Goal: Task Accomplishment & Management: Manage account settings

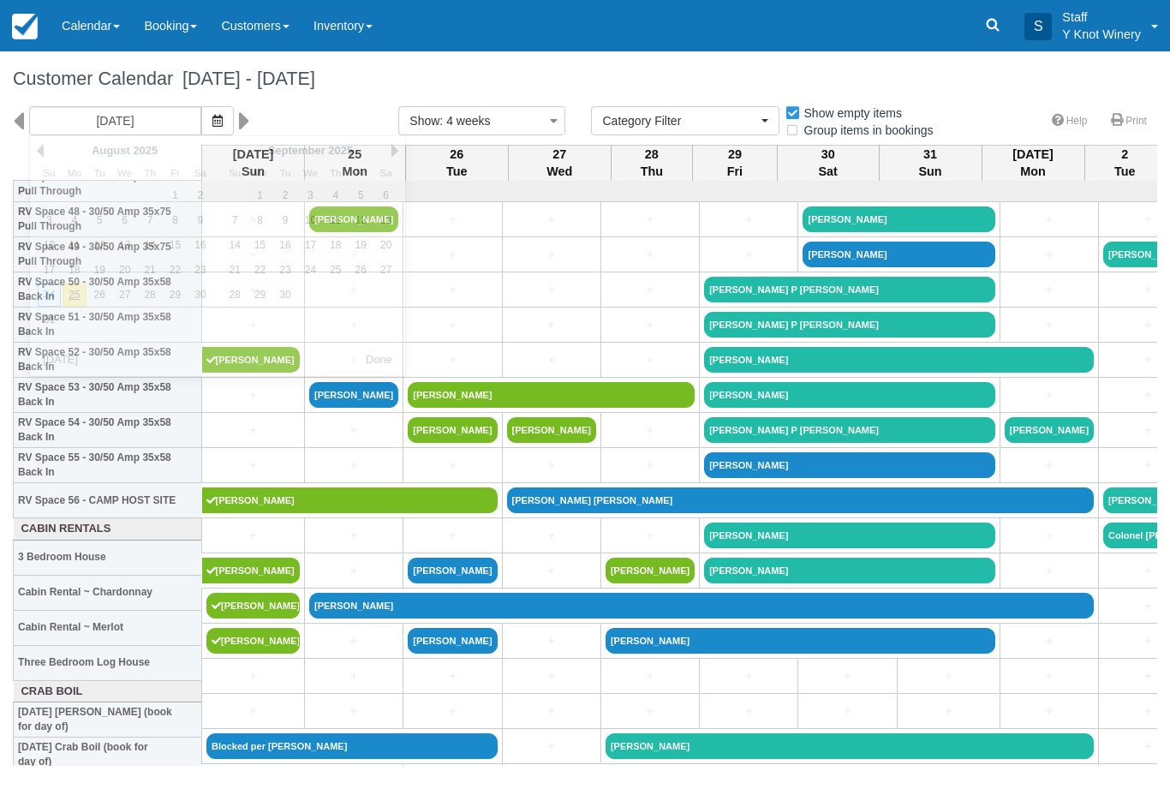
select select
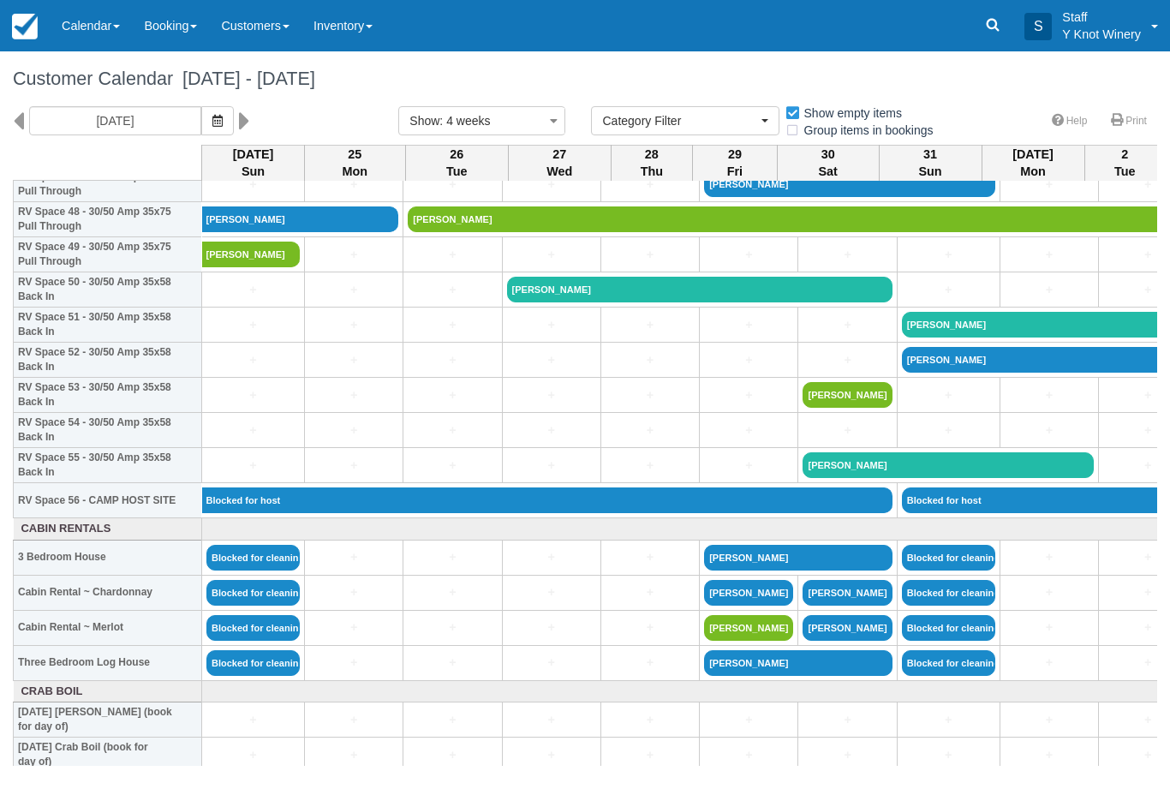
click at [212, 120] on icon "button" at bounding box center [217, 121] width 10 height 12
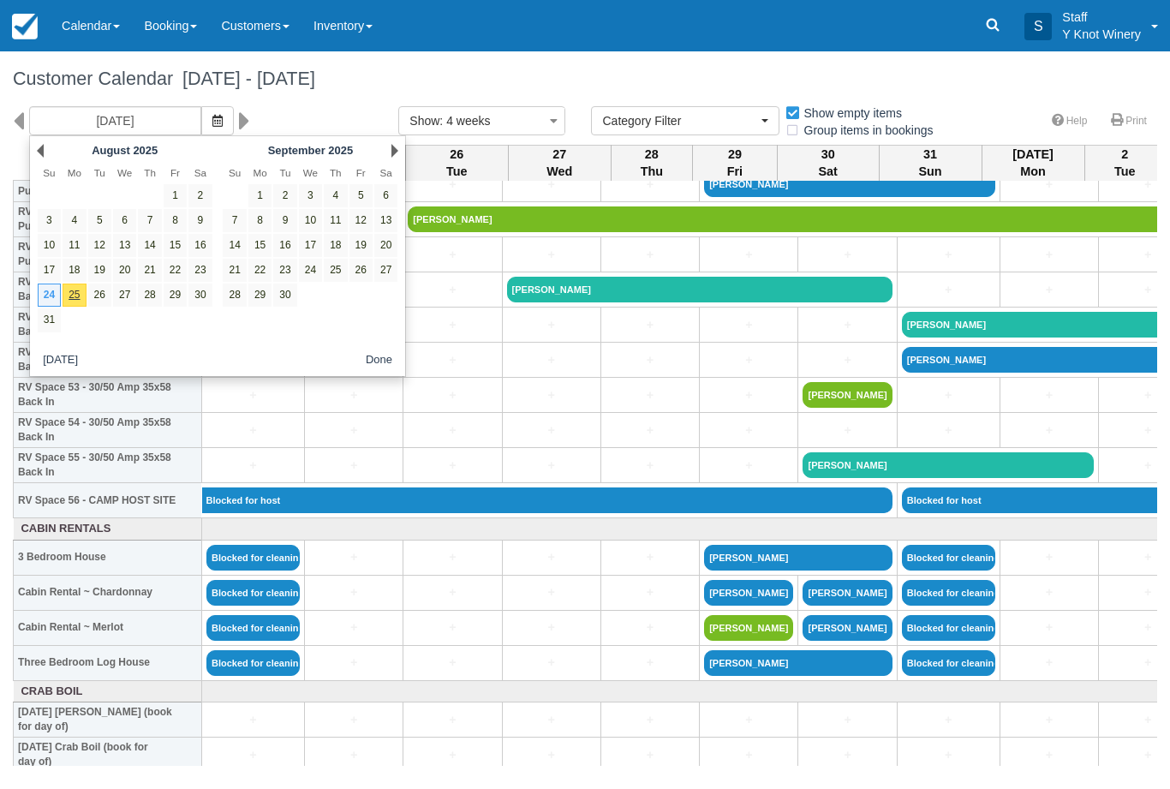
click at [84, 284] on link "25" at bounding box center [74, 294] width 23 height 23
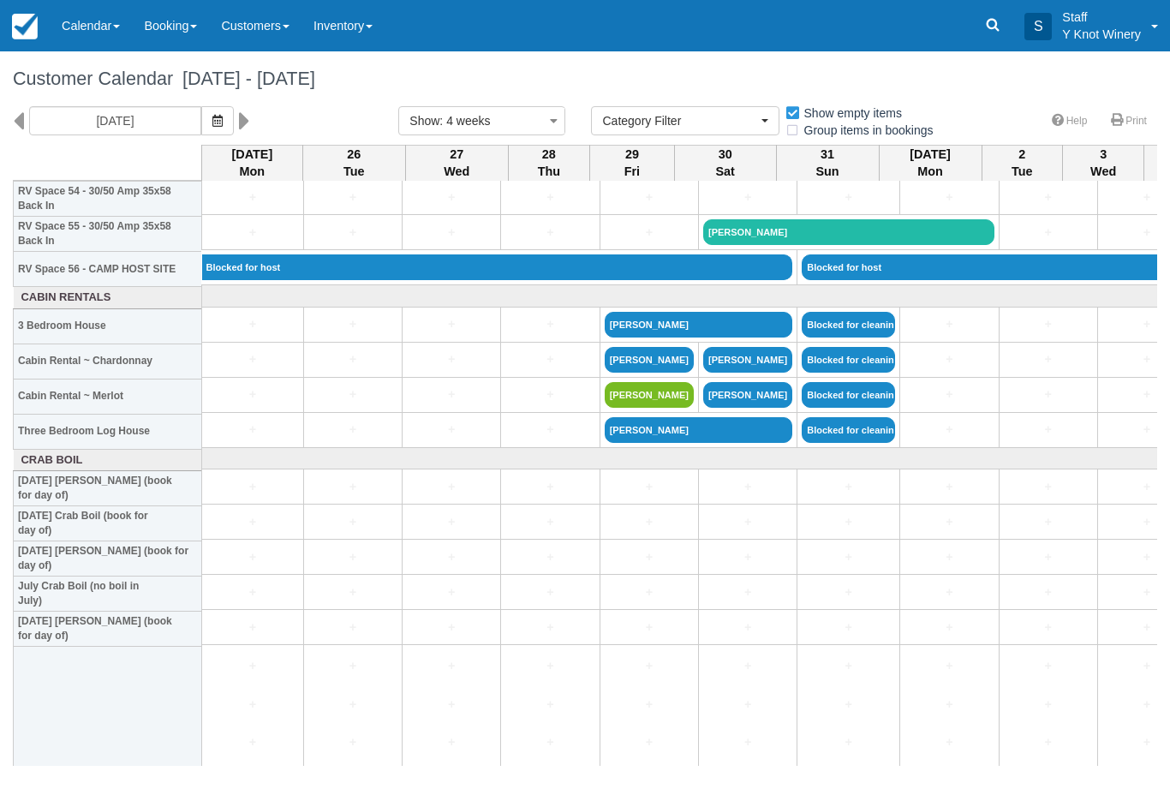
scroll to position [1950, 0]
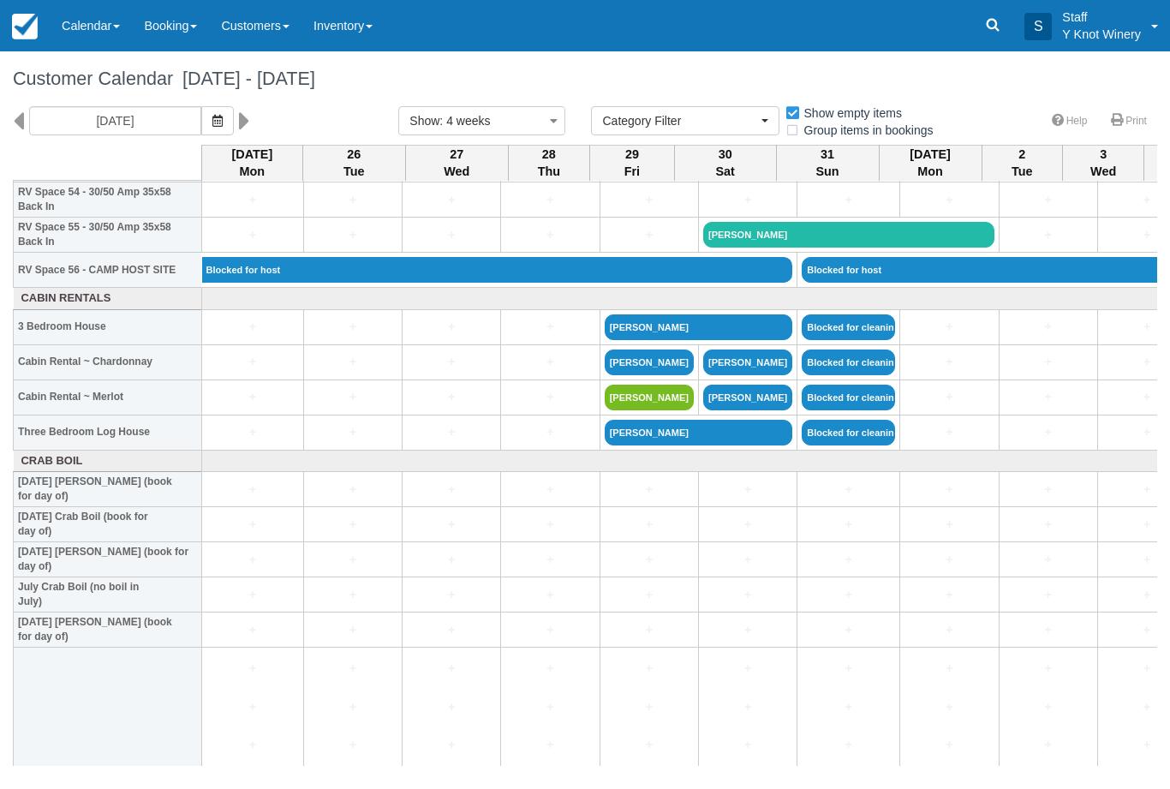
click at [212, 122] on icon "button" at bounding box center [217, 121] width 10 height 12
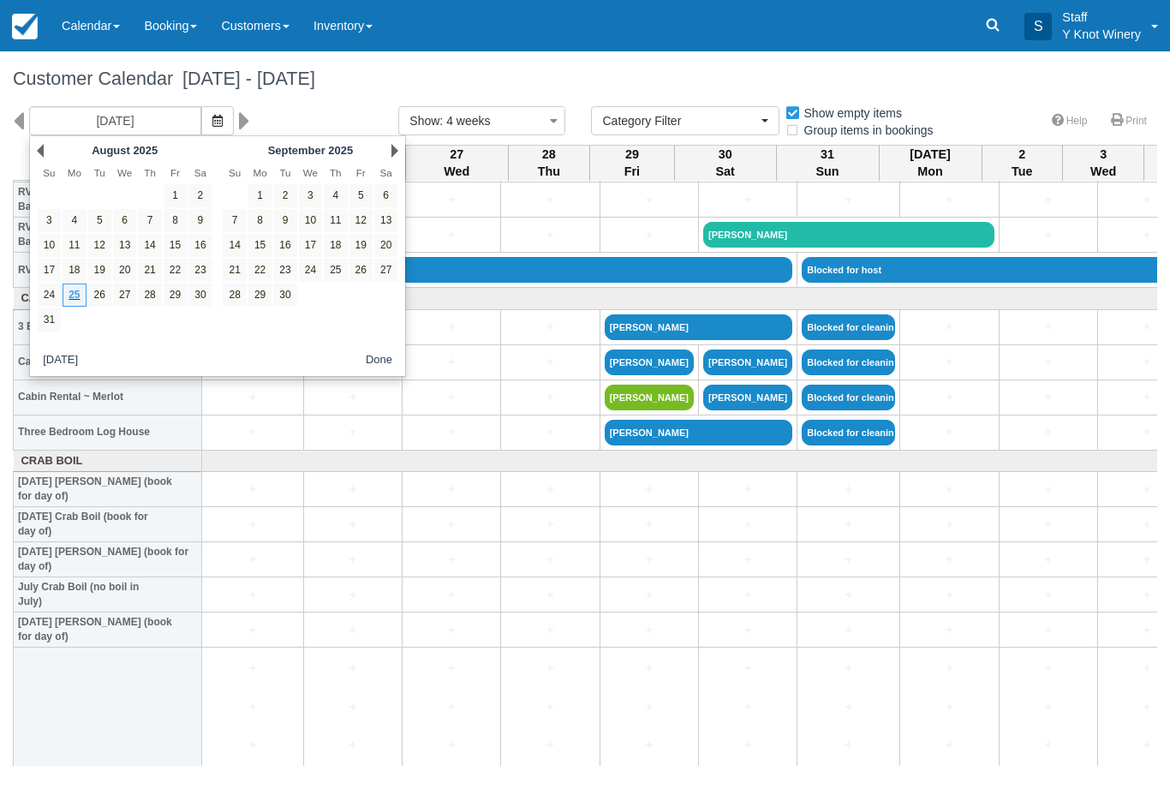
click at [366, 229] on link "12" at bounding box center [360, 220] width 23 height 23
type input "09/12/25"
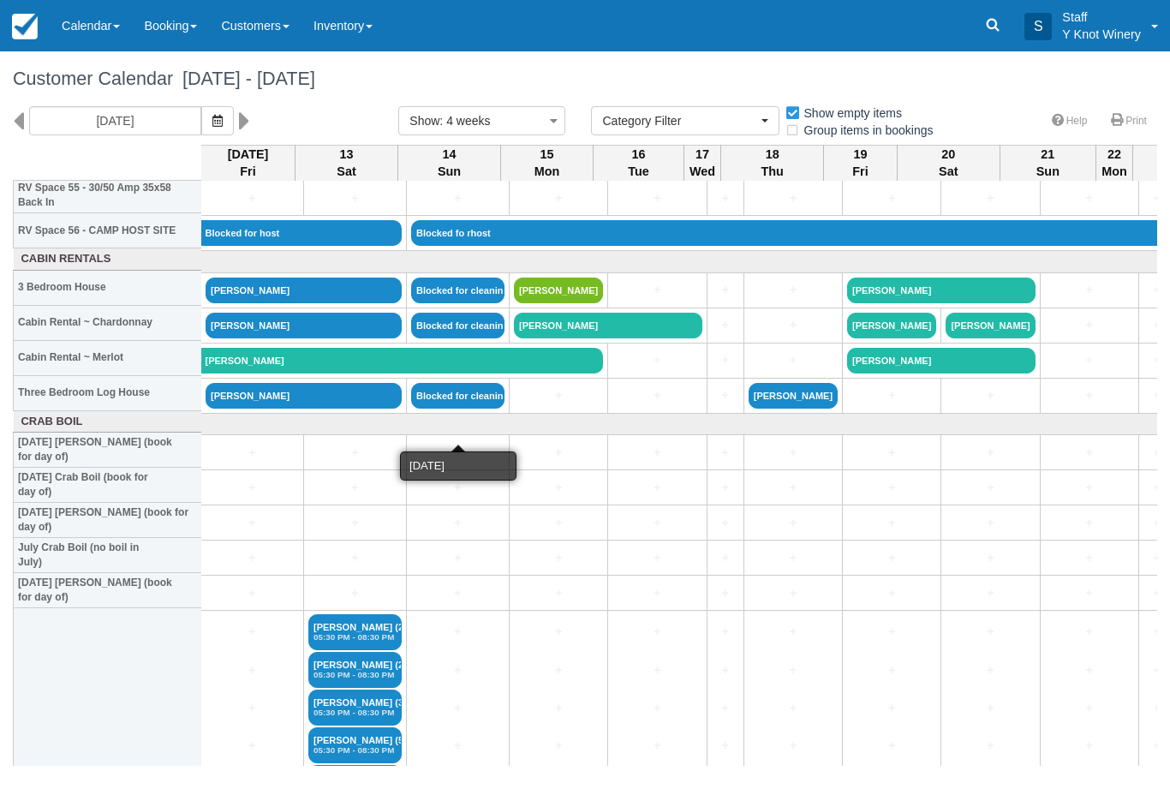
scroll to position [1991, 1]
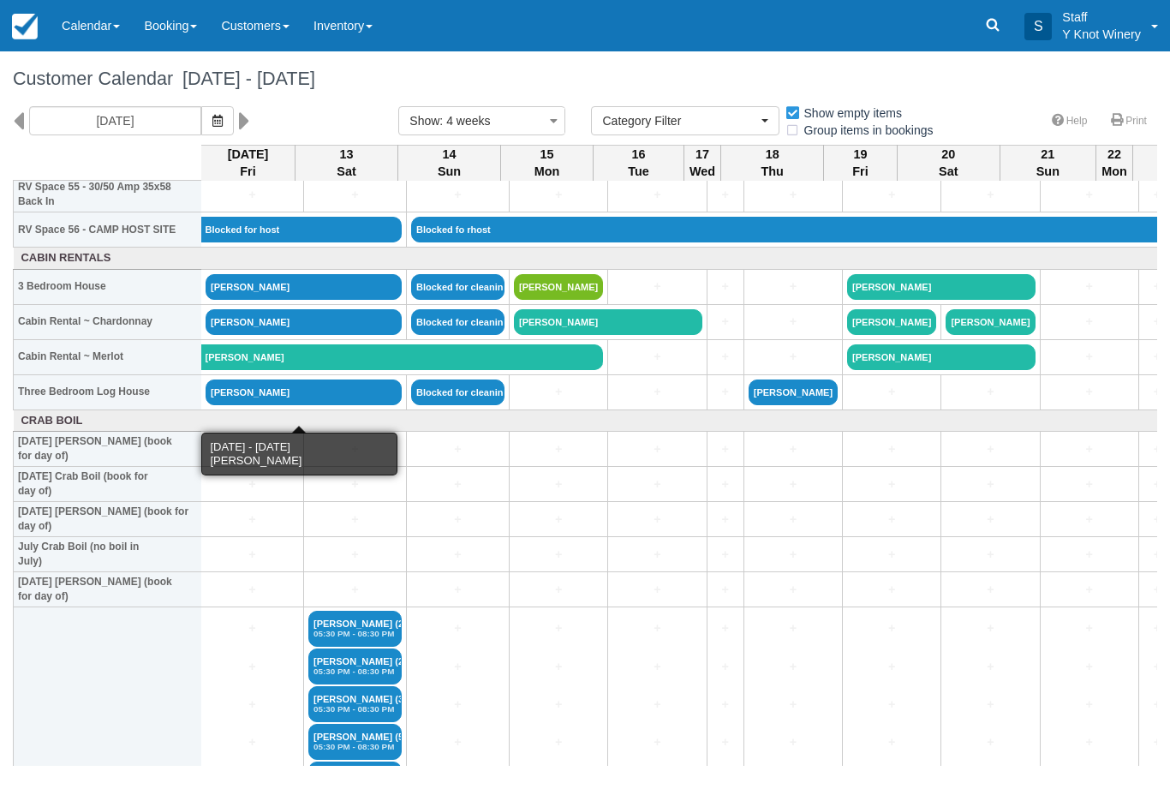
click at [256, 405] on link "[PERSON_NAME]" at bounding box center [303, 392] width 196 height 26
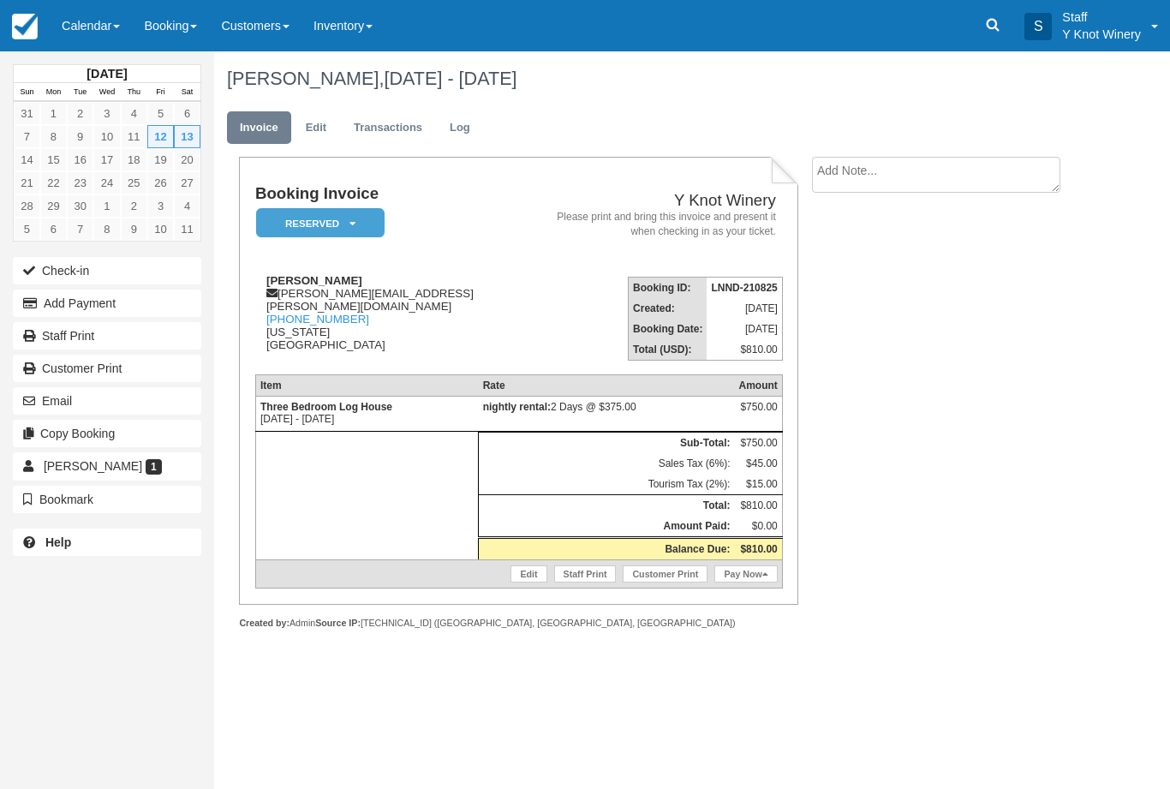
click at [104, 305] on button "Add Payment" at bounding box center [107, 302] width 188 height 27
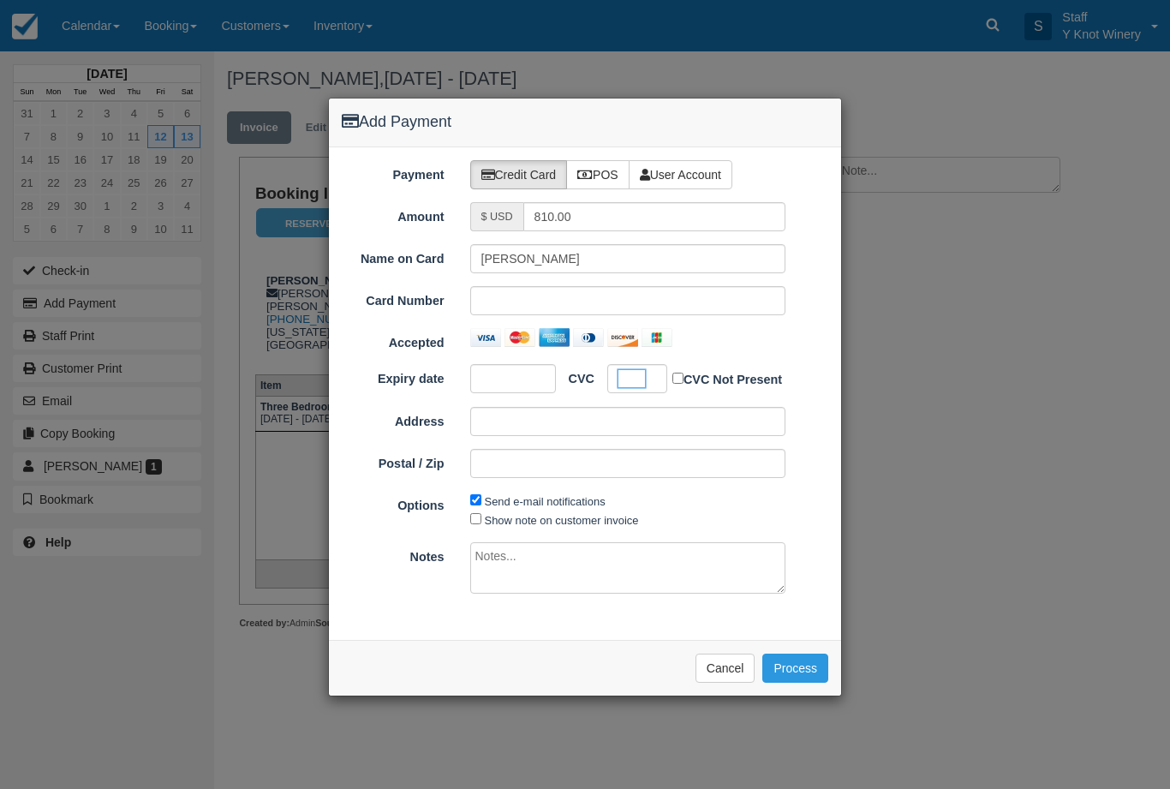
click at [800, 658] on button "Process" at bounding box center [795, 667] width 66 height 29
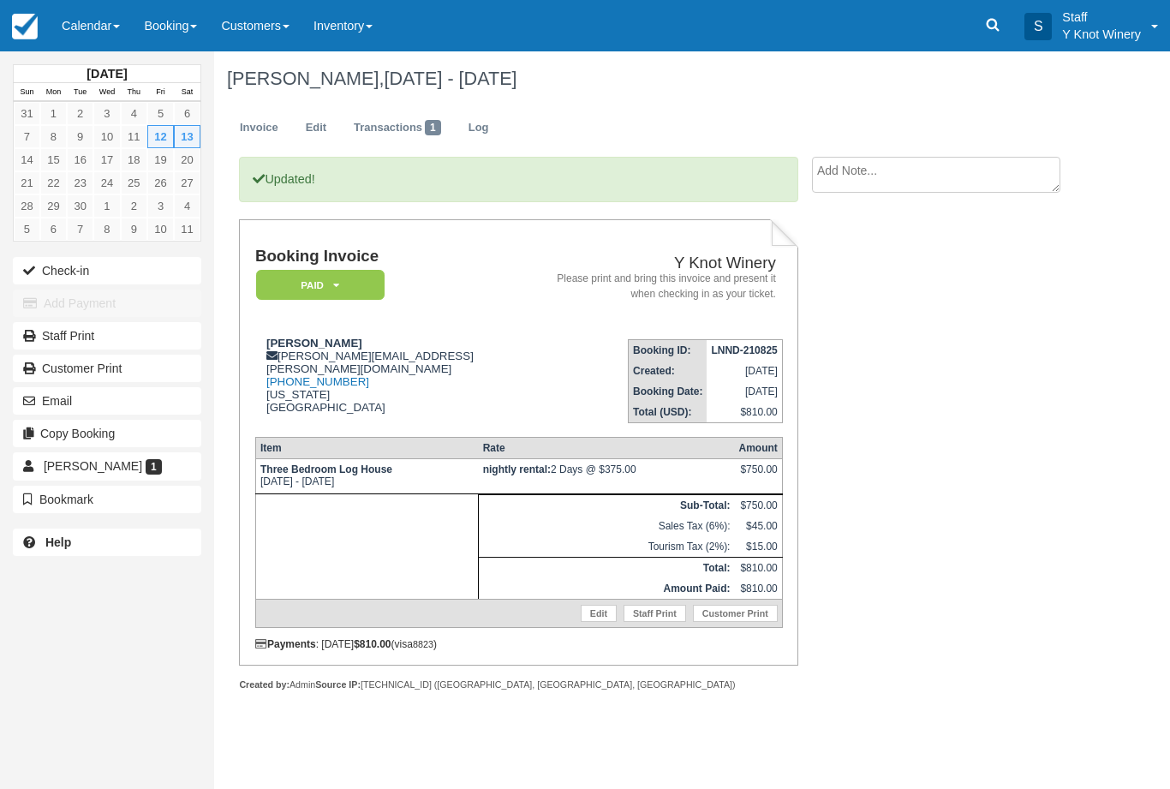
click at [100, 400] on button "Email" at bounding box center [107, 400] width 188 height 27
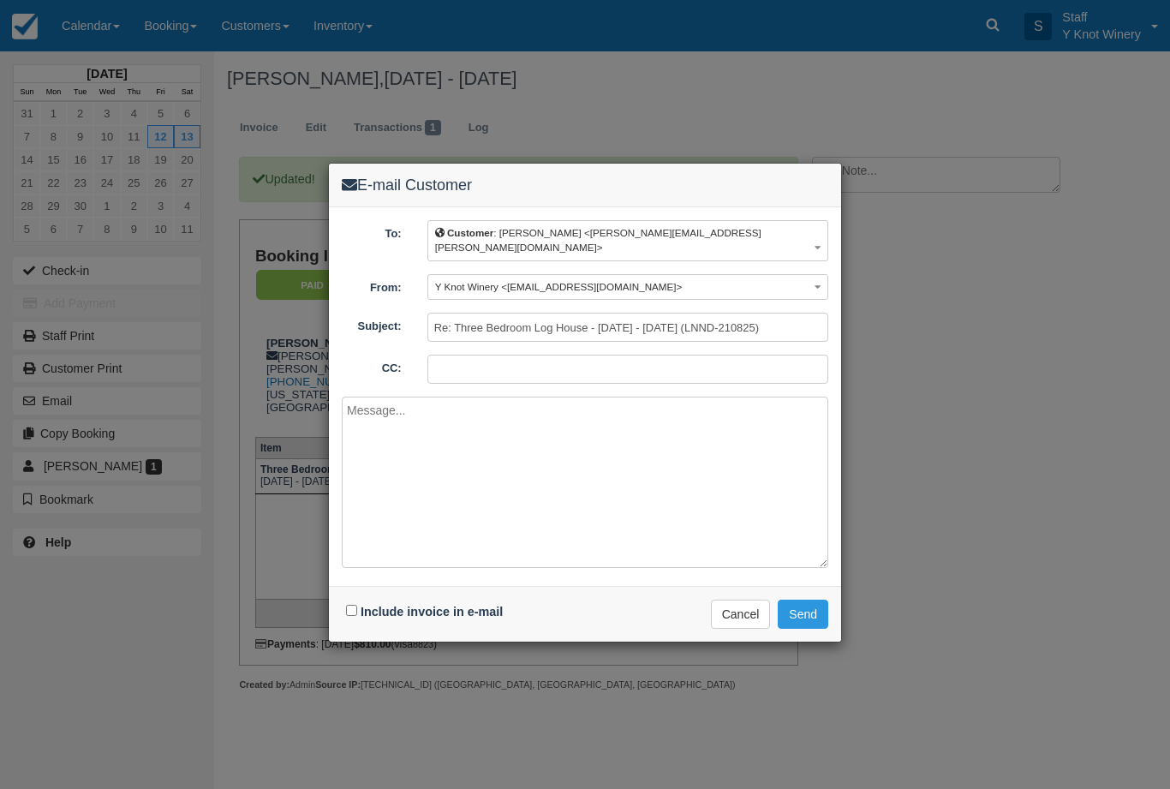
click at [352, 604] on input "Include invoice in e-mail" at bounding box center [351, 609] width 11 height 11
checkbox input "true"
click at [799, 599] on button "Send" at bounding box center [802, 613] width 51 height 29
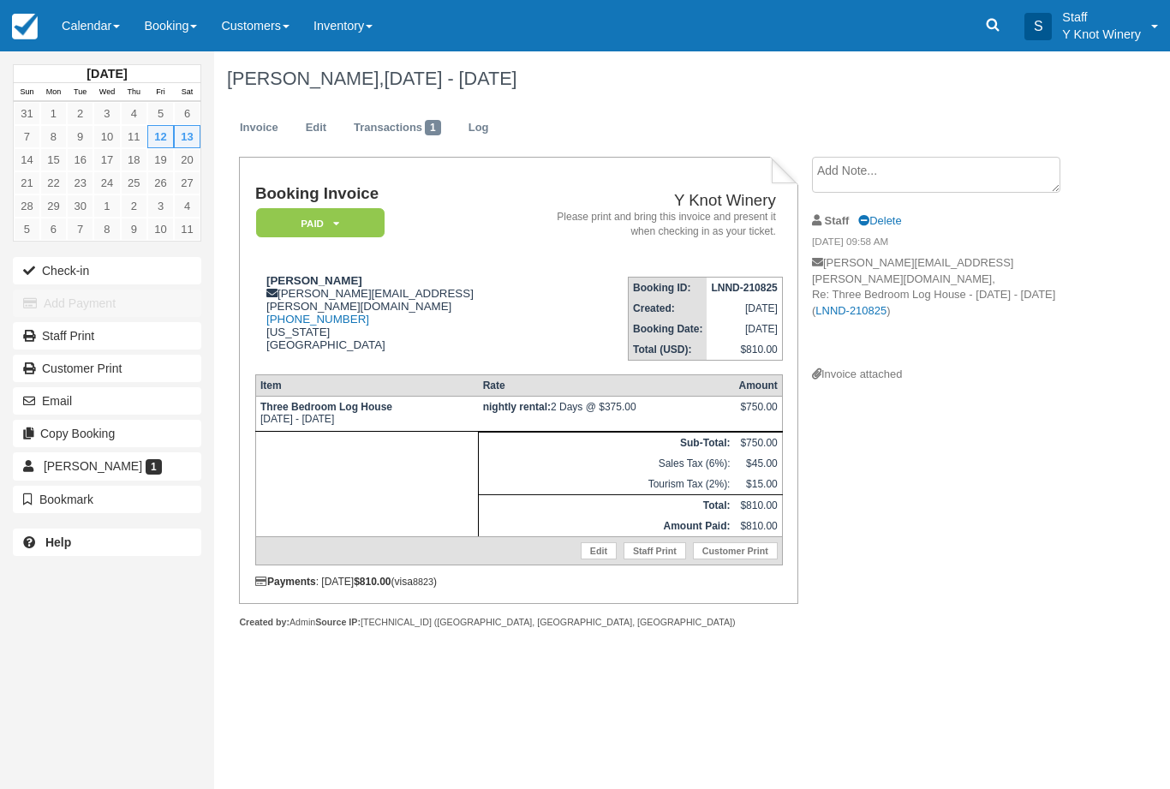
click at [100, 25] on link "Calendar" at bounding box center [91, 25] width 82 height 51
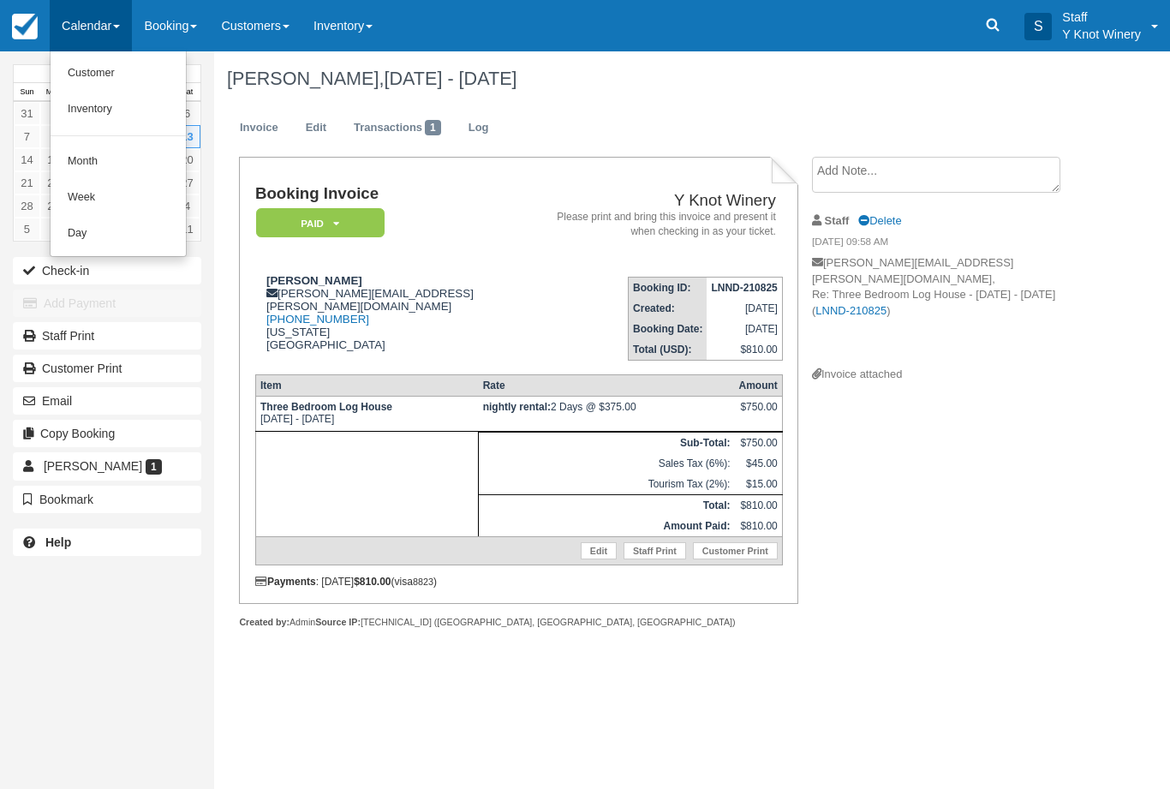
click at [94, 81] on link "Customer" at bounding box center [118, 74] width 135 height 36
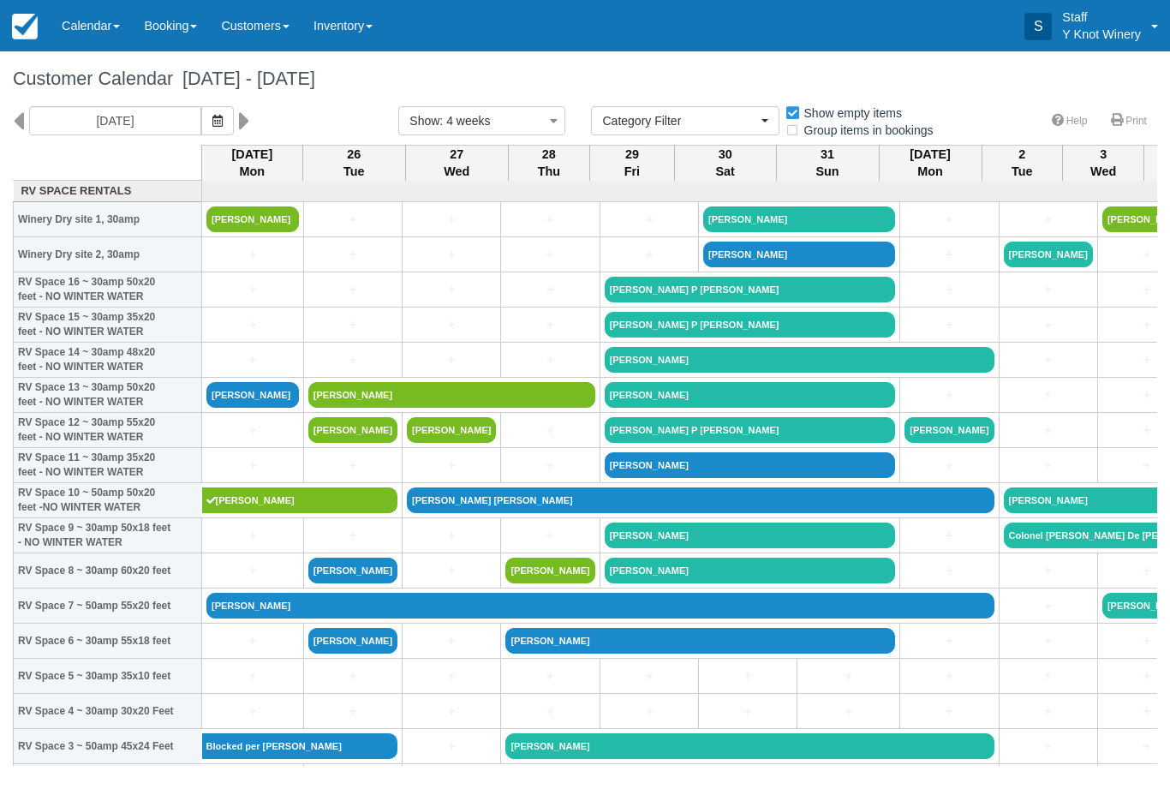
select select
